Goal: Task Accomplishment & Management: Use online tool/utility

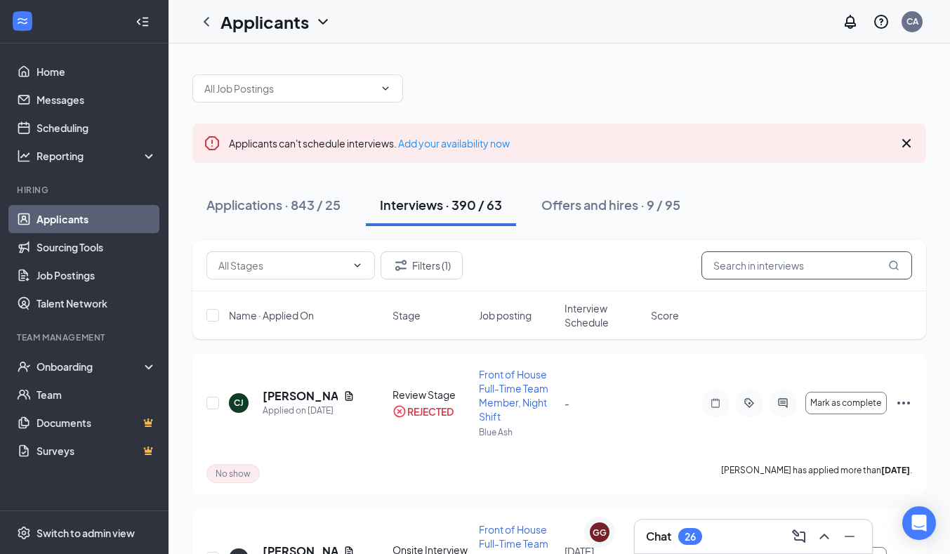
click at [813, 262] on input "text" at bounding box center [806, 265] width 211 height 28
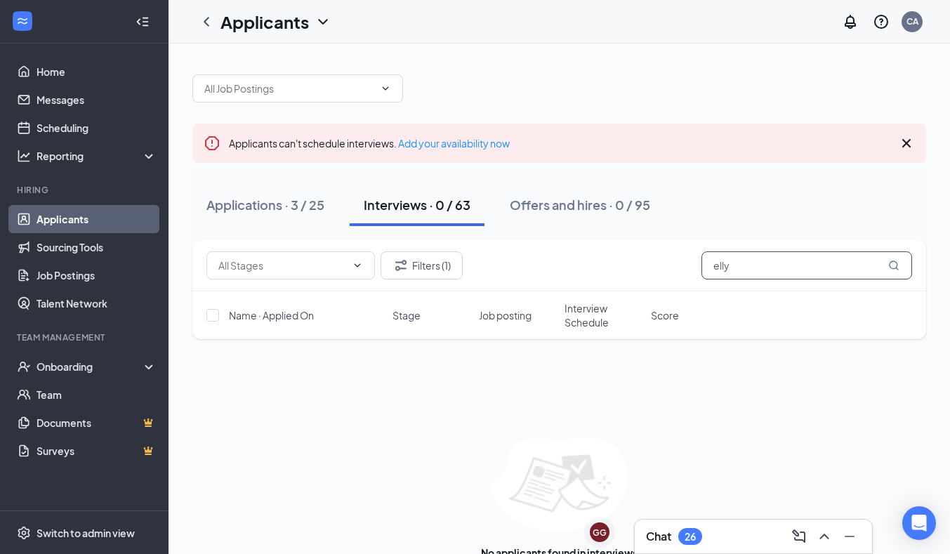
scroll to position [37, 0]
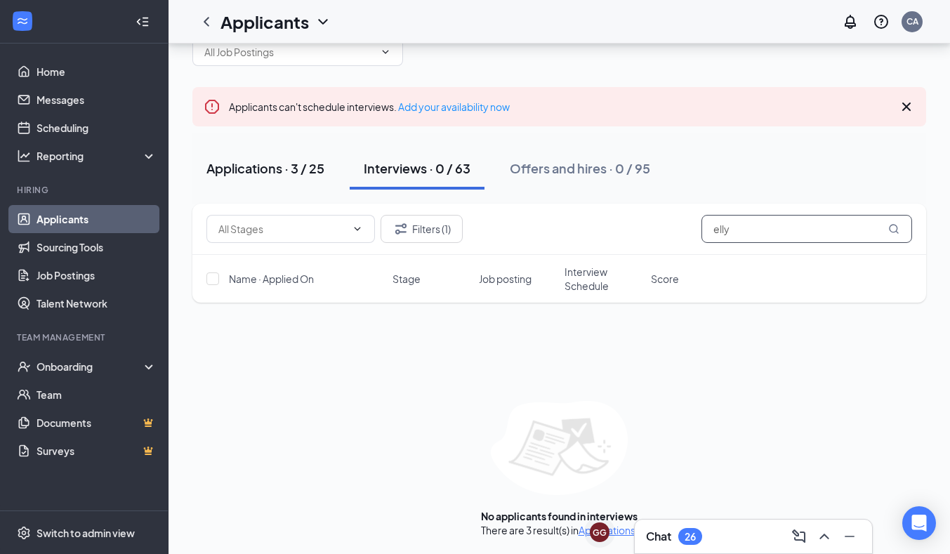
type input "elly"
click at [284, 174] on div "Applications · 3 / 25" at bounding box center [265, 168] width 118 height 18
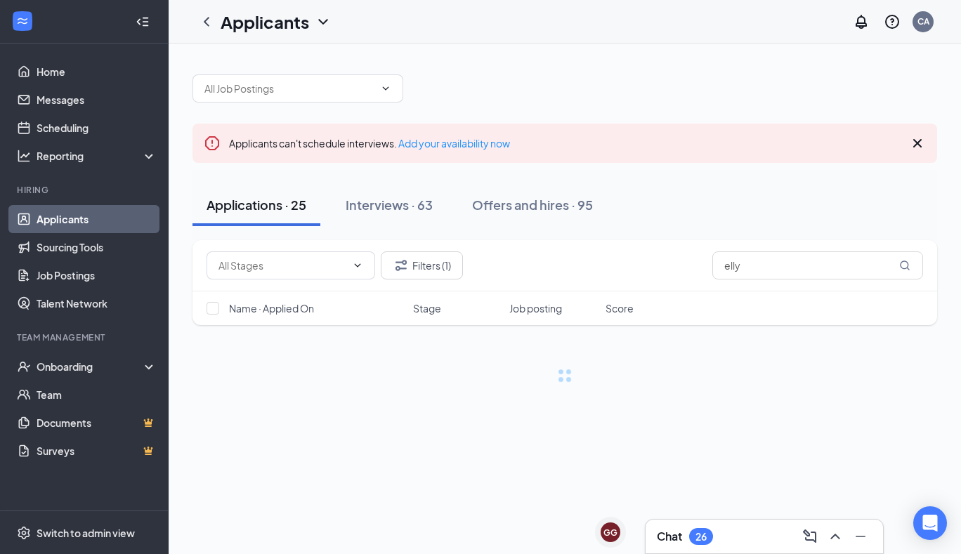
click at [421, 249] on div "Filters (1) elly" at bounding box center [564, 265] width 744 height 51
click at [420, 258] on button "Filters (1)" at bounding box center [422, 265] width 82 height 28
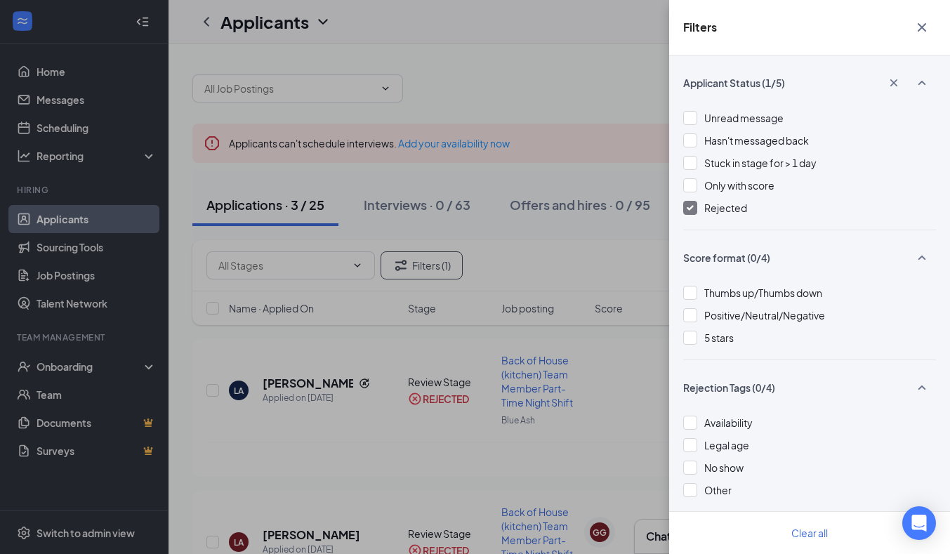
click at [701, 208] on div "Rejected" at bounding box center [809, 207] width 253 height 15
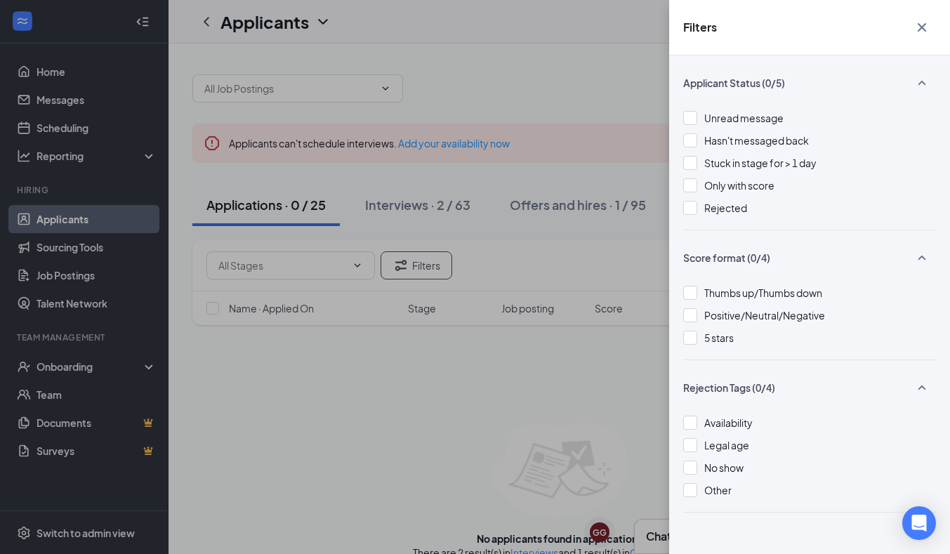
click at [913, 20] on icon "Cross" at bounding box center [921, 27] width 17 height 17
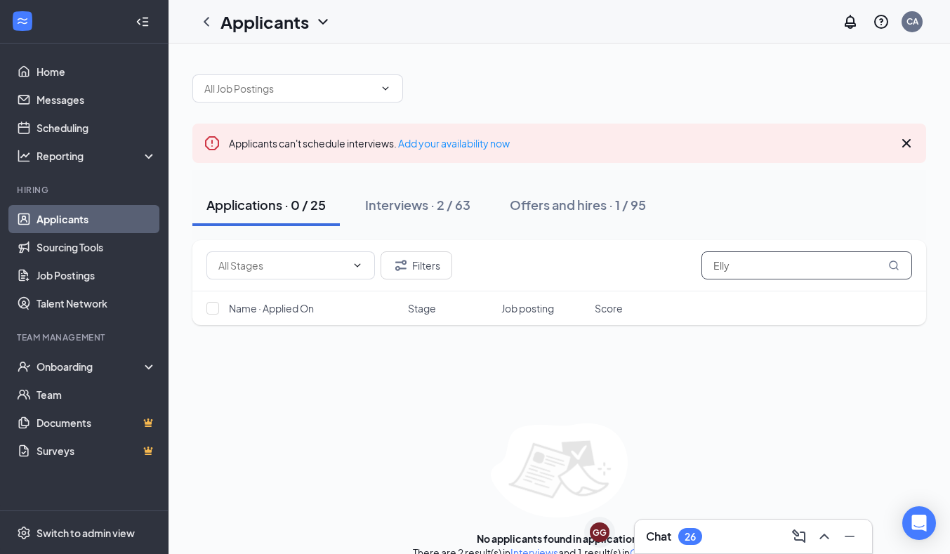
scroll to position [22, 0]
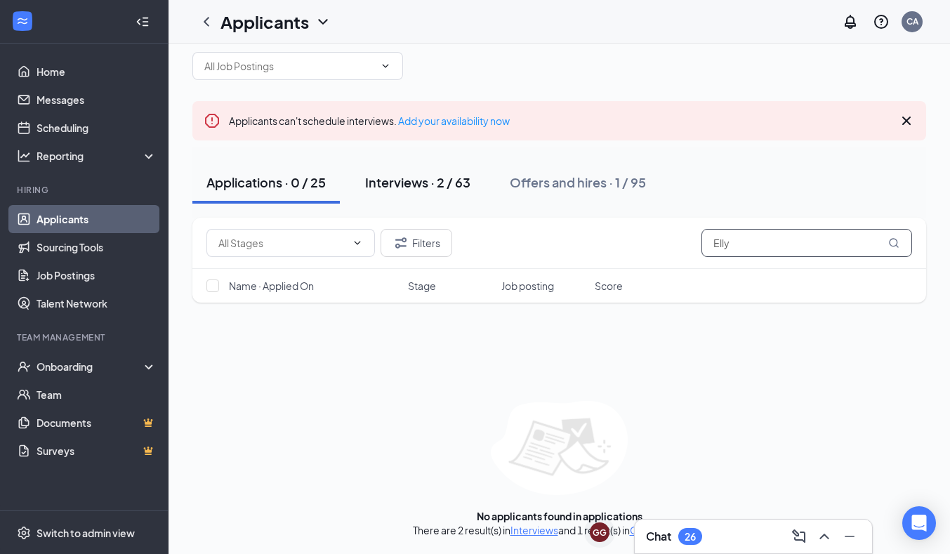
type input "Elly"
click at [388, 194] on button "Interviews · 2 / 63" at bounding box center [417, 182] width 133 height 42
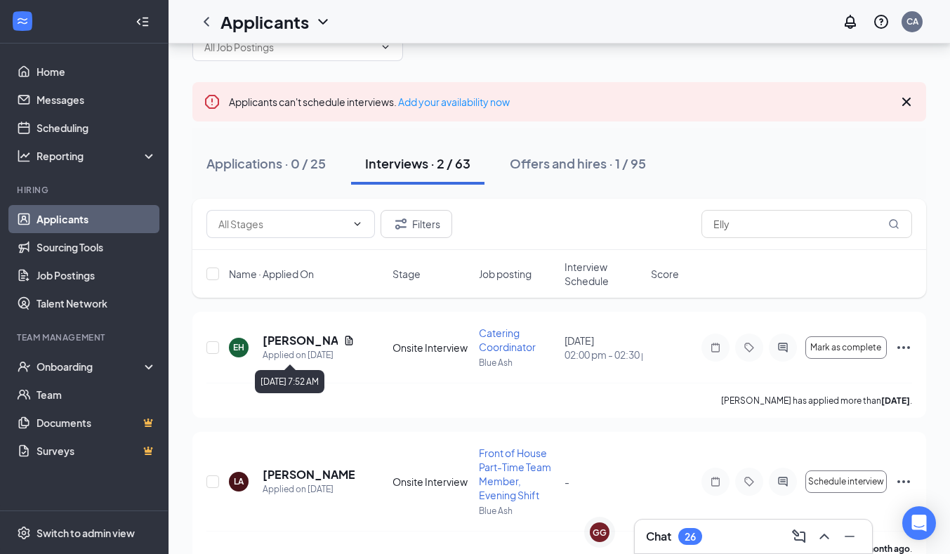
scroll to position [42, 0]
click at [280, 338] on h5 "[PERSON_NAME]" at bounding box center [300, 339] width 75 height 15
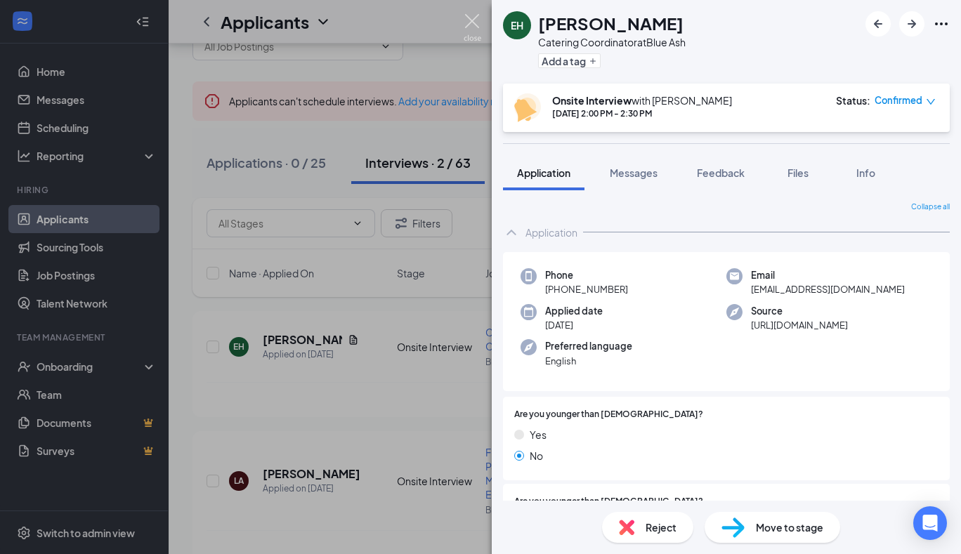
click at [464, 32] on img at bounding box center [472, 27] width 18 height 27
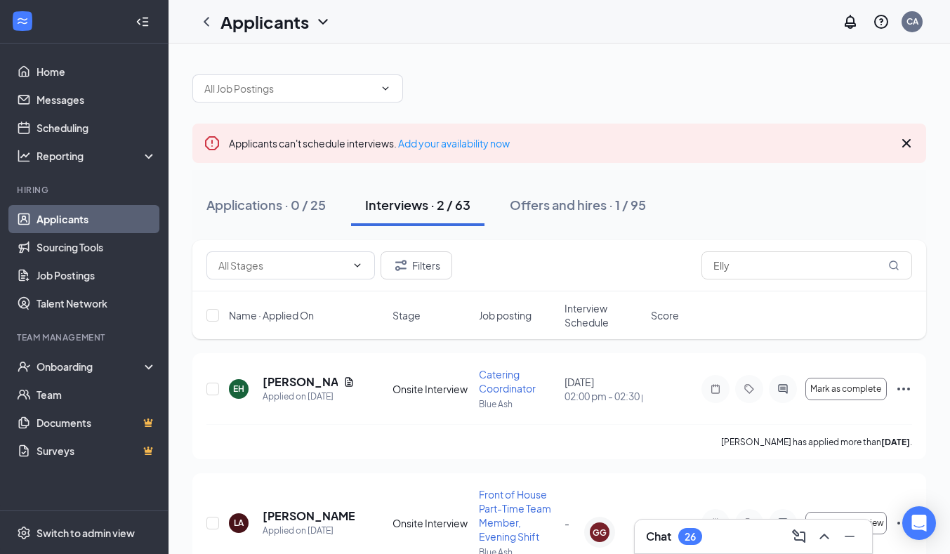
click at [908, 147] on icon "Cross" at bounding box center [906, 143] width 17 height 17
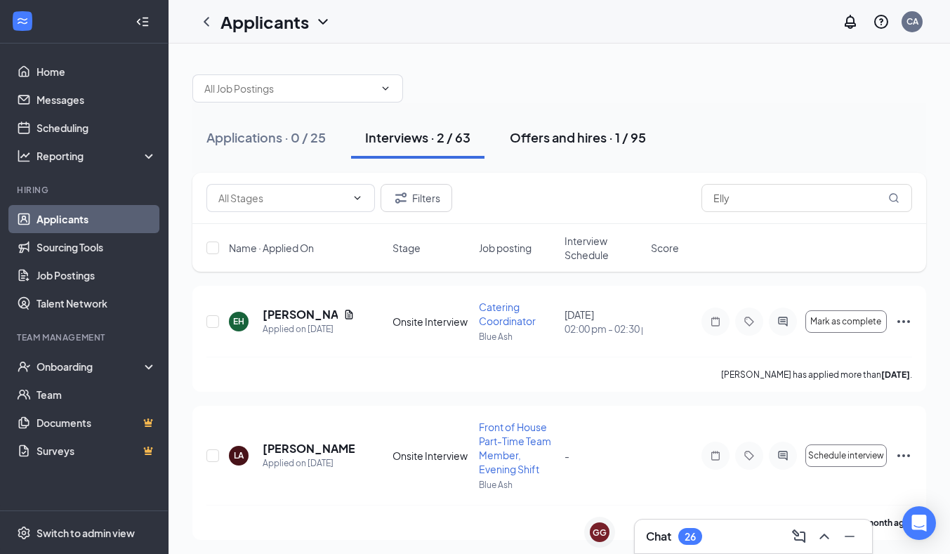
click at [569, 137] on div "Offers and hires · 1 / 95" at bounding box center [578, 137] width 136 height 18
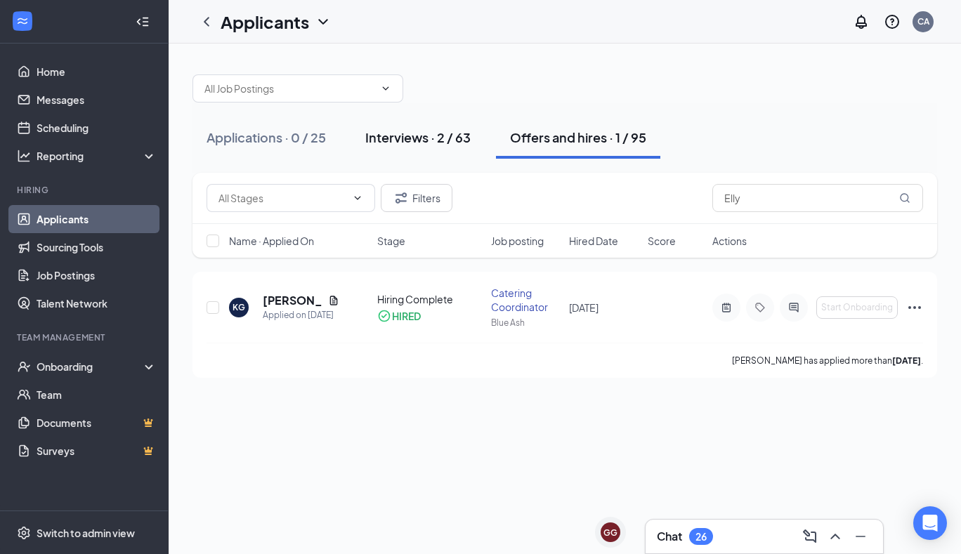
click at [436, 143] on div "Interviews · 2 / 63" at bounding box center [417, 137] width 105 height 18
